Goal: Obtain resource: Download file/media

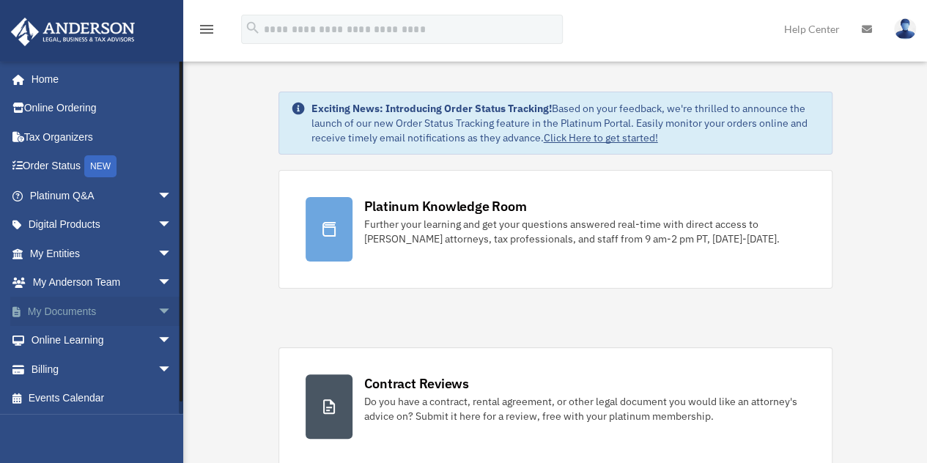
click at [158, 310] on span "arrow_drop_down" at bounding box center [172, 312] width 29 height 30
click at [54, 336] on link "Box" at bounding box center [108, 340] width 174 height 29
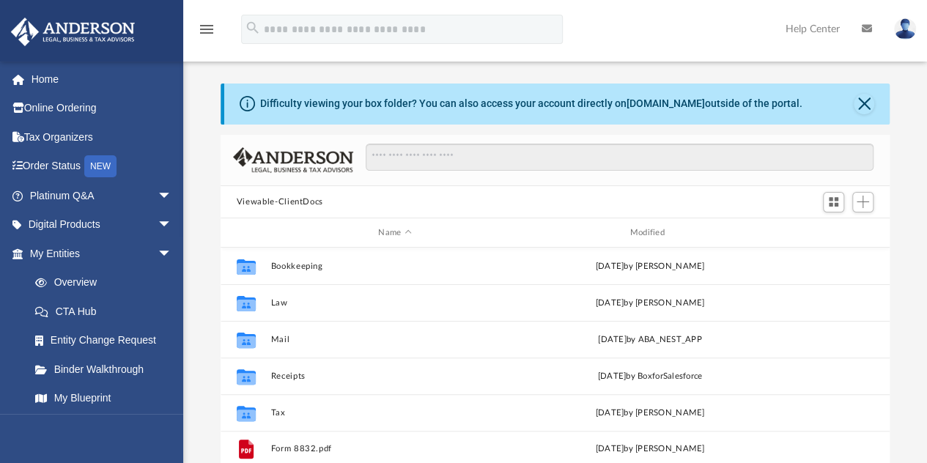
scroll to position [322, 658]
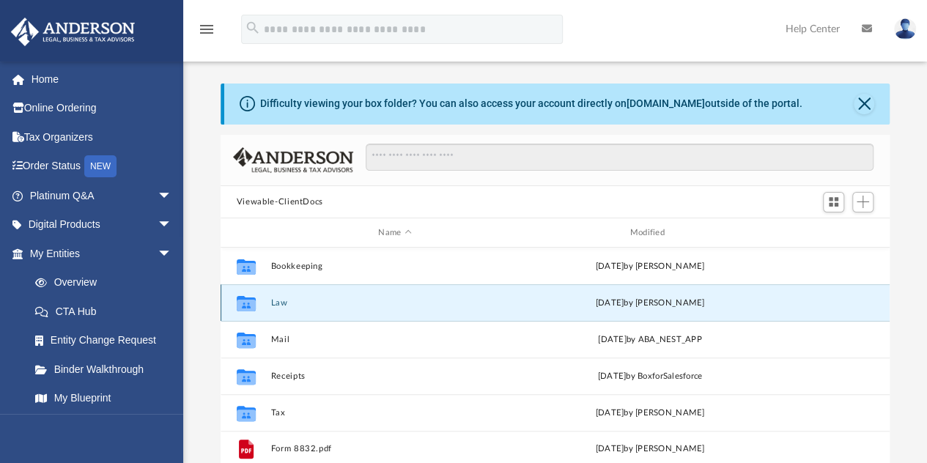
click at [276, 300] on button "Law" at bounding box center [394, 303] width 248 height 10
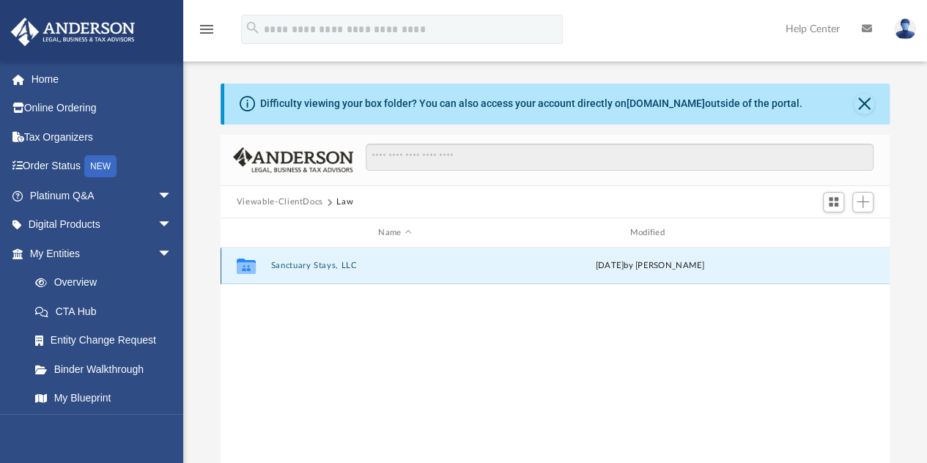
click at [280, 262] on button "Sanctuary Stays, LLC" at bounding box center [394, 267] width 248 height 10
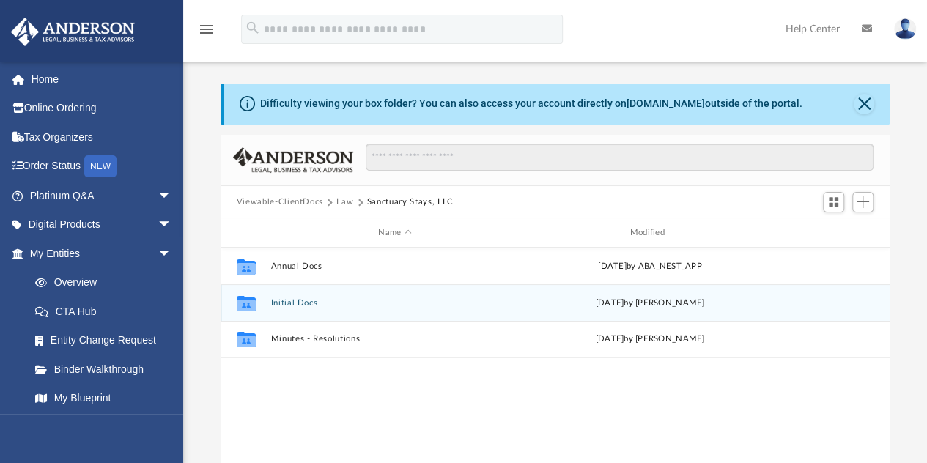
click at [300, 299] on button "Initial Docs" at bounding box center [394, 303] width 248 height 10
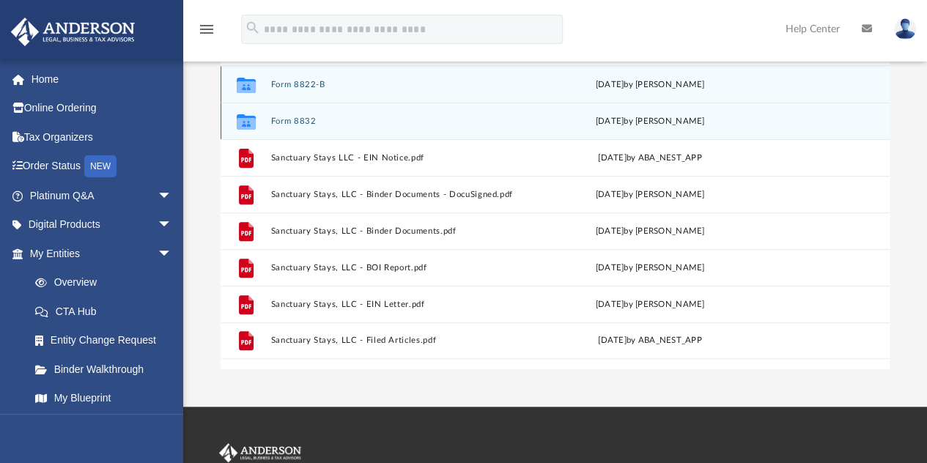
scroll to position [183, 0]
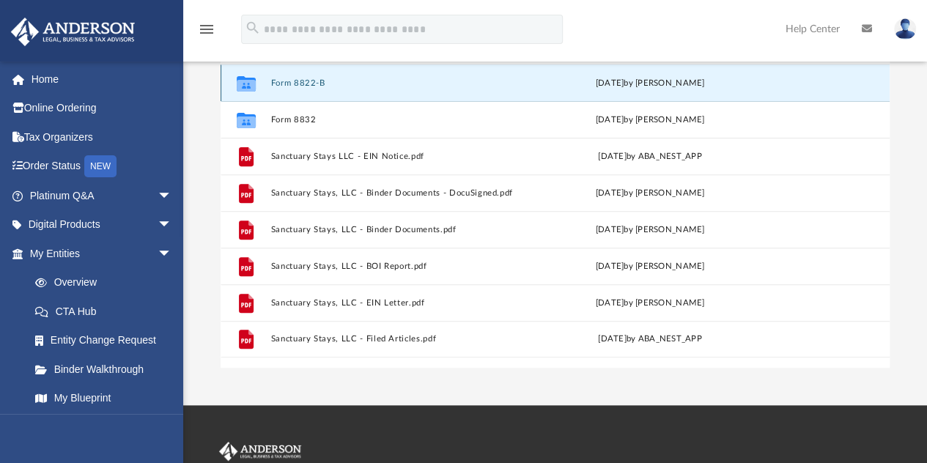
click at [306, 81] on button "Form 8822-B" at bounding box center [394, 83] width 248 height 10
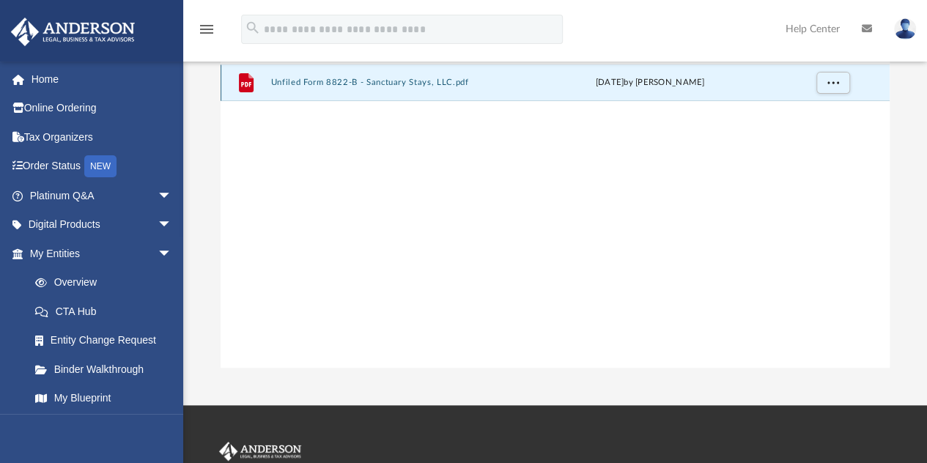
click at [306, 81] on button "Unfiled Form 8822-B - Sanctuary Stays, LLC.pdf" at bounding box center [394, 83] width 248 height 10
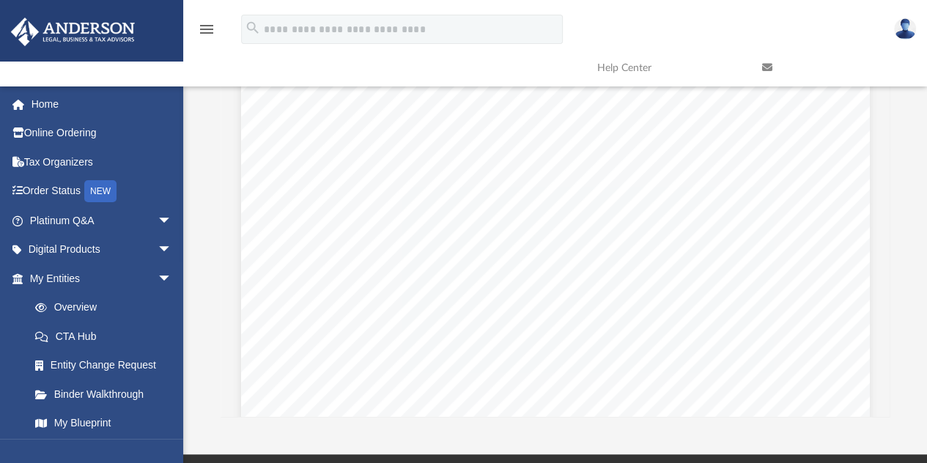
scroll to position [0, 0]
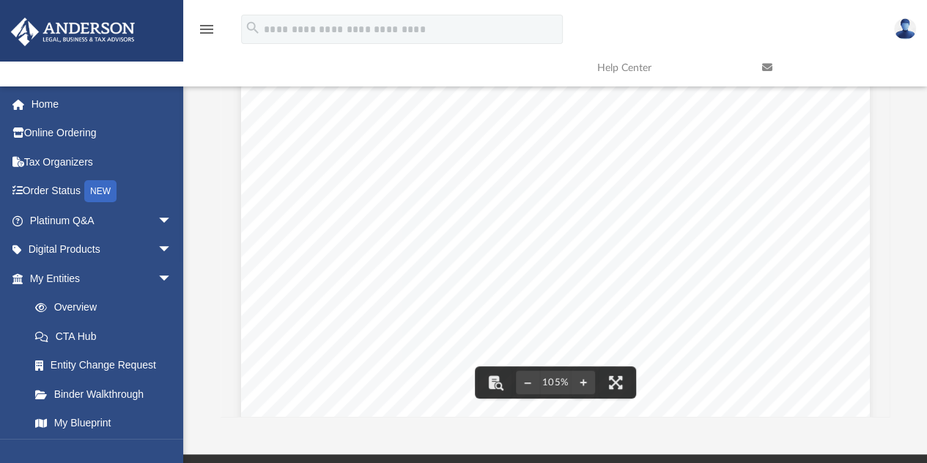
click at [912, 106] on div "Difficulty viewing your box folder? You can also access your account directly o…" at bounding box center [555, 183] width 744 height 468
click at [448, 99] on div "Page 1" at bounding box center [555, 456] width 629 height 813
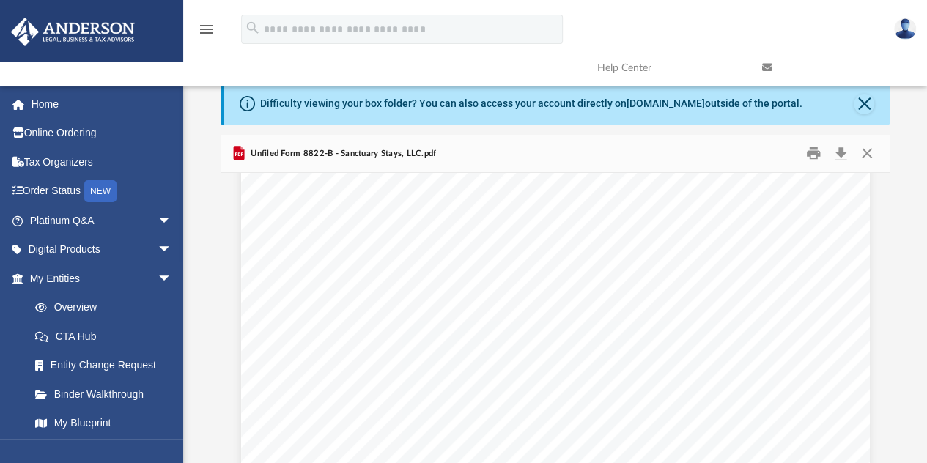
scroll to position [152, 0]
click at [811, 150] on button "Print" at bounding box center [813, 153] width 29 height 23
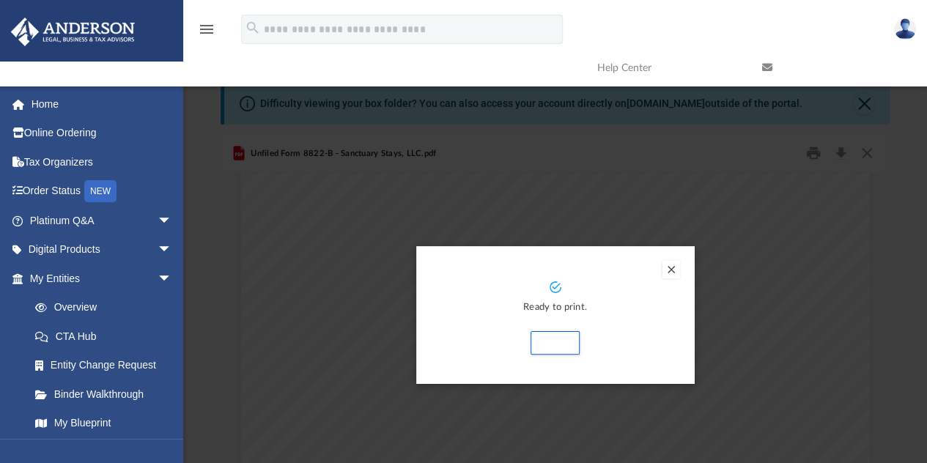
click at [669, 266] on button "Preview" at bounding box center [671, 270] width 18 height 18
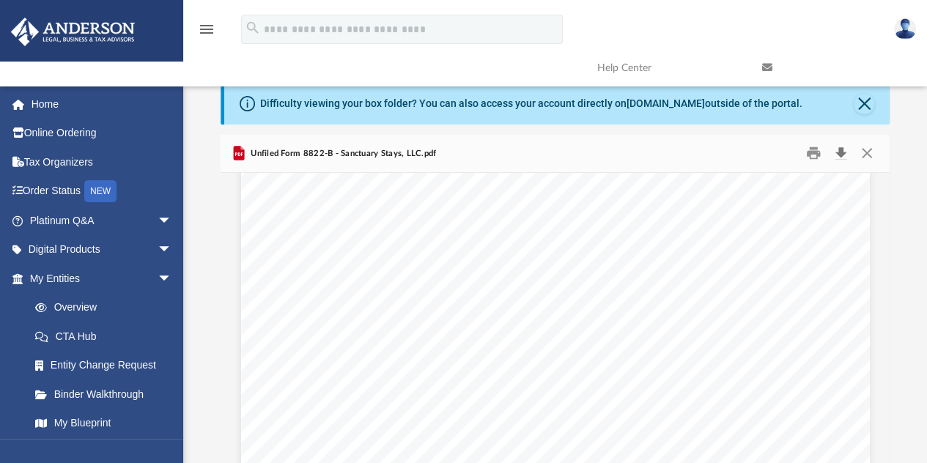
click at [840, 155] on button "Download" at bounding box center [840, 153] width 26 height 23
